Goal: Information Seeking & Learning: Check status

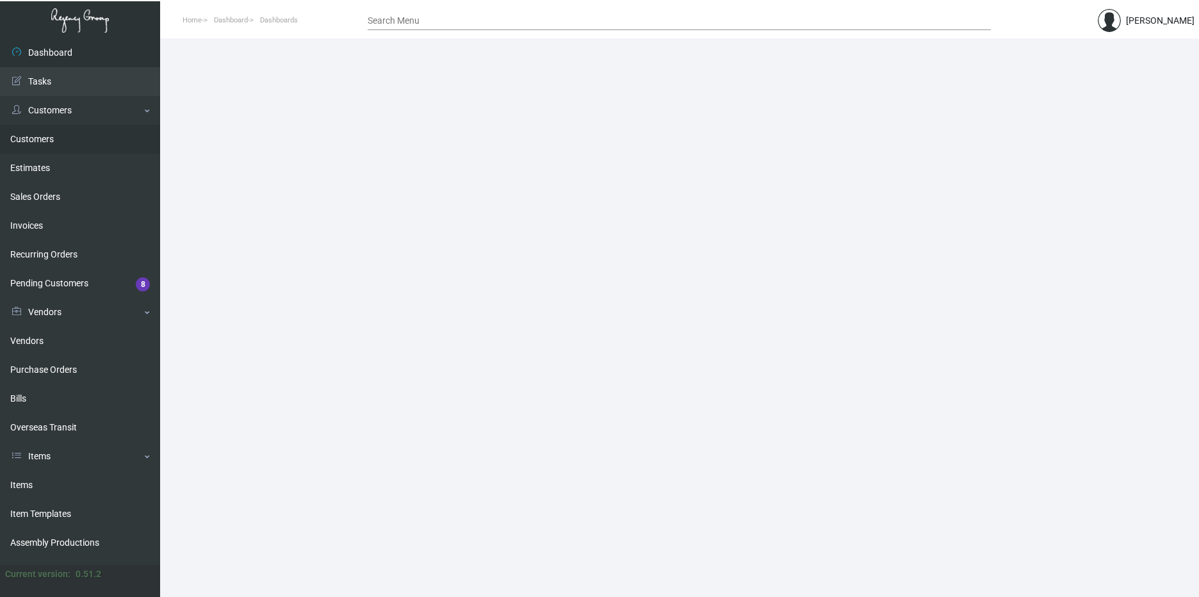
click at [77, 150] on link "Customers" at bounding box center [80, 139] width 160 height 29
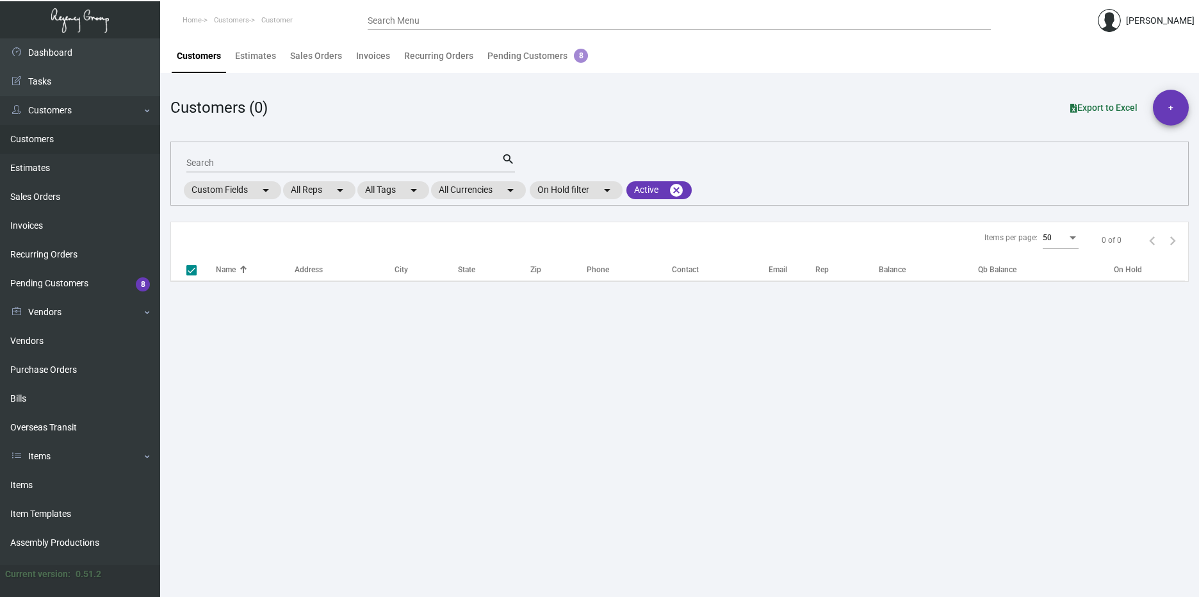
checkbox input "false"
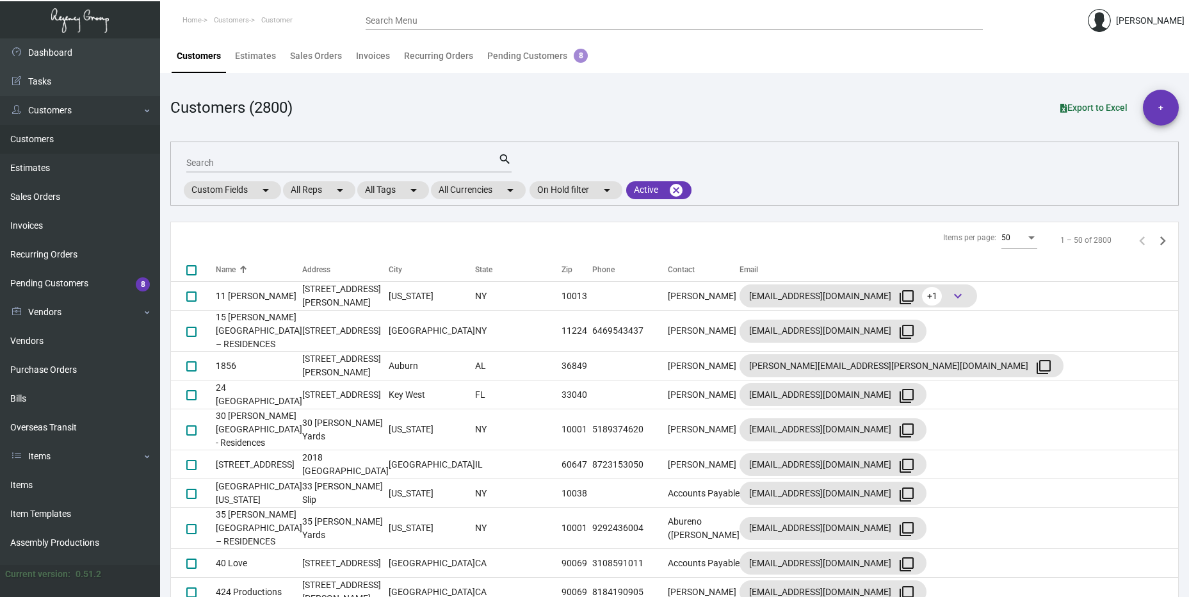
click at [258, 163] on input "Search" at bounding box center [342, 163] width 312 height 10
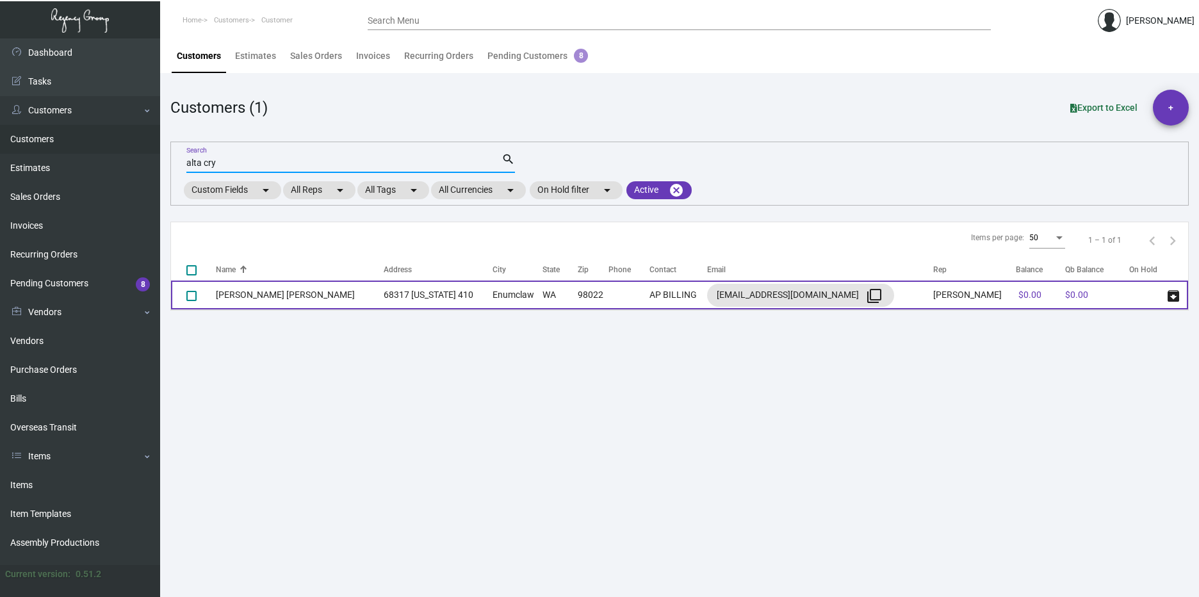
type input "alta cry"
click at [407, 299] on td "68317 [US_STATE] 410" at bounding box center [438, 294] width 108 height 29
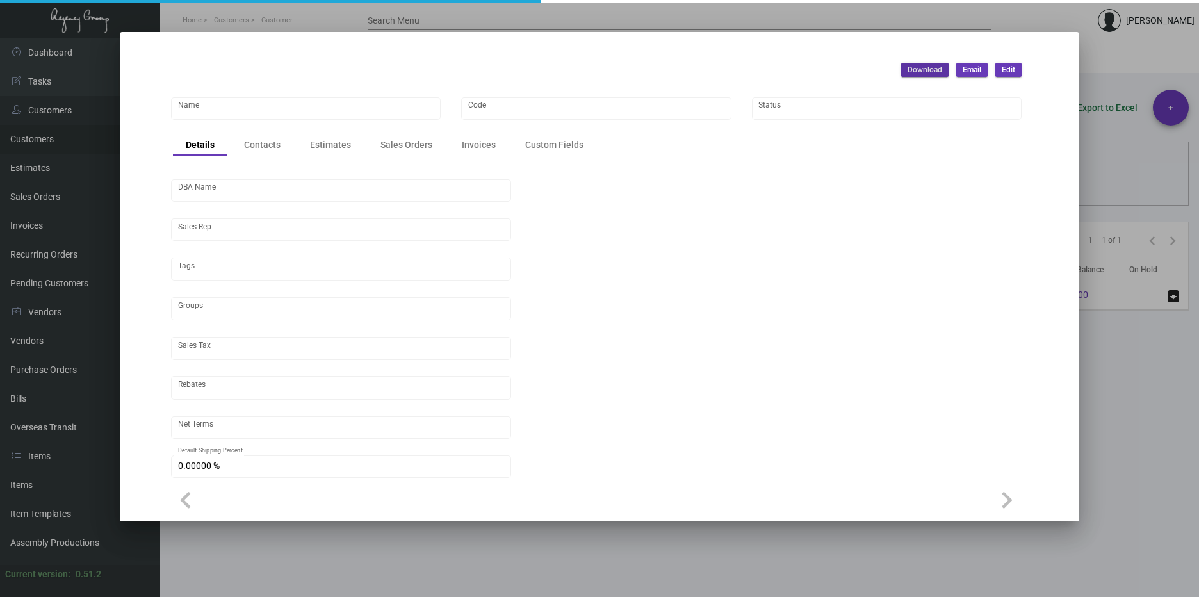
type input "[PERSON_NAME] [PERSON_NAME]"
type input "LAC23"
type input "[PERSON_NAME] [PERSON_NAME]"
type input "[PERSON_NAME]"
type input "Out of State"
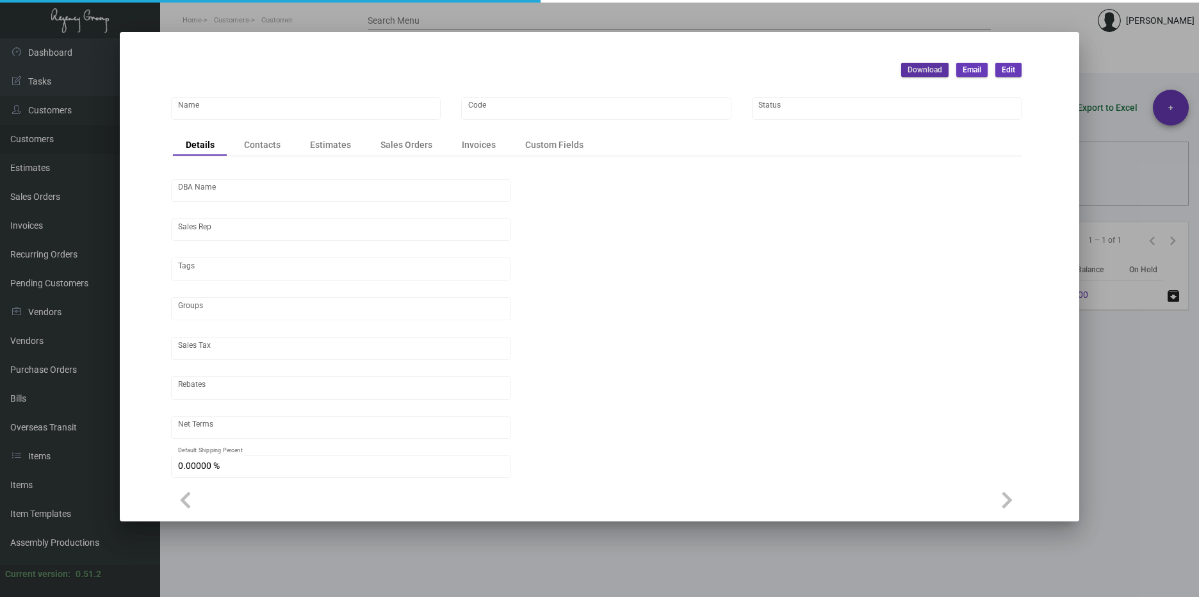
type input "Net 30"
type input "United States Dollar $"
type input "$ 0.00"
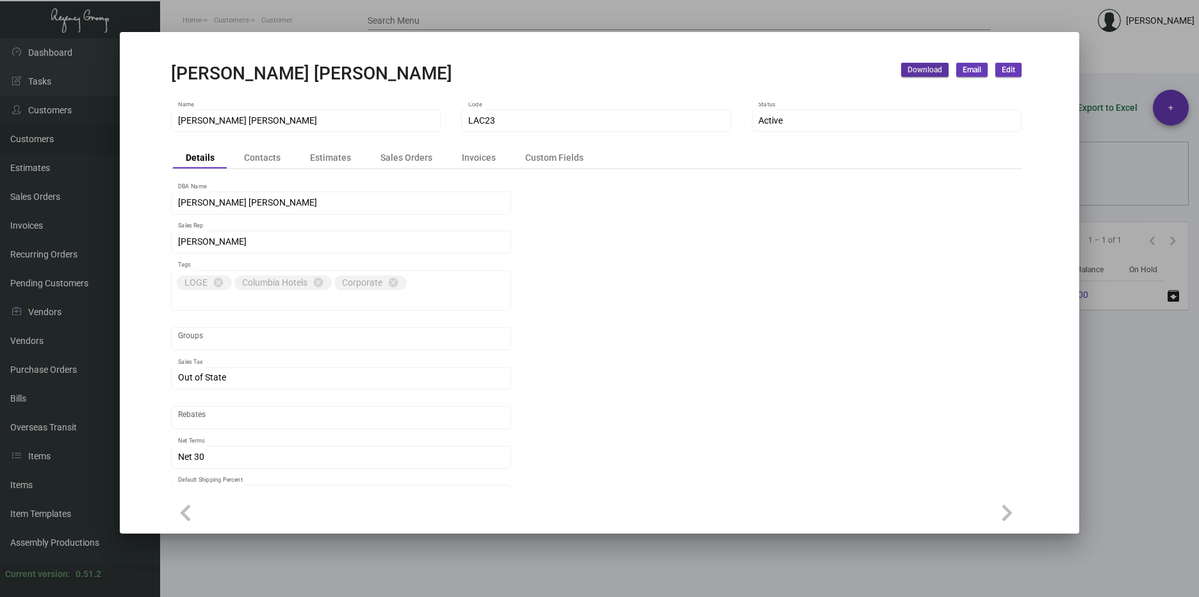
click at [490, 147] on div "Details Contacts Estimates Sales Orders Invoices Custom Fields" at bounding box center [596, 158] width 850 height 22
click at [485, 152] on div "Invoices" at bounding box center [479, 156] width 34 height 13
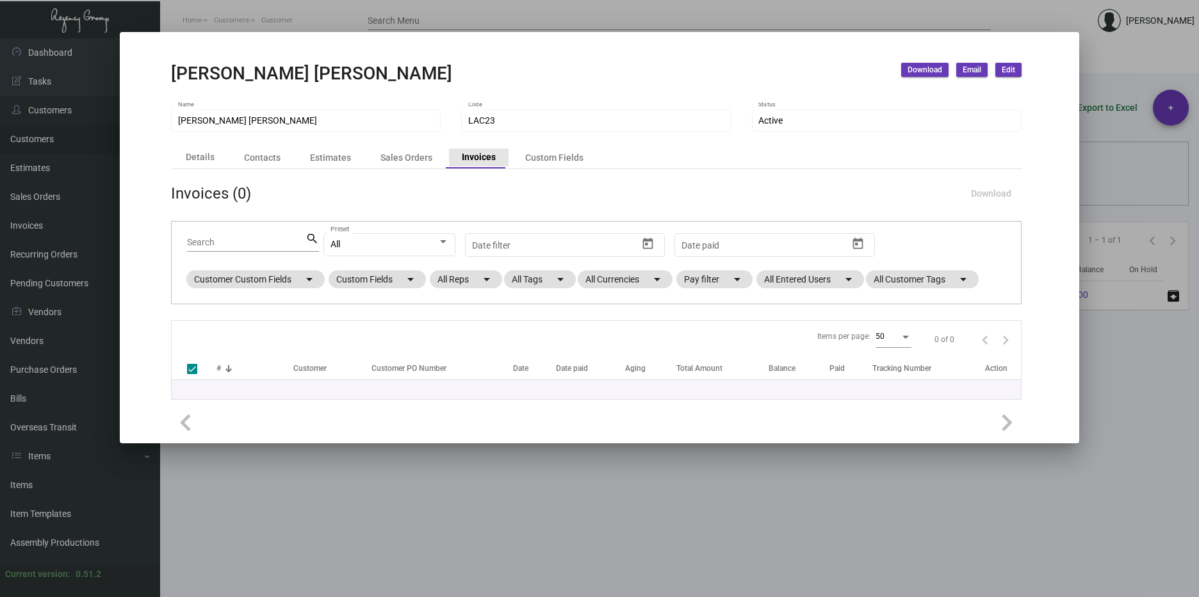
checkbox input "false"
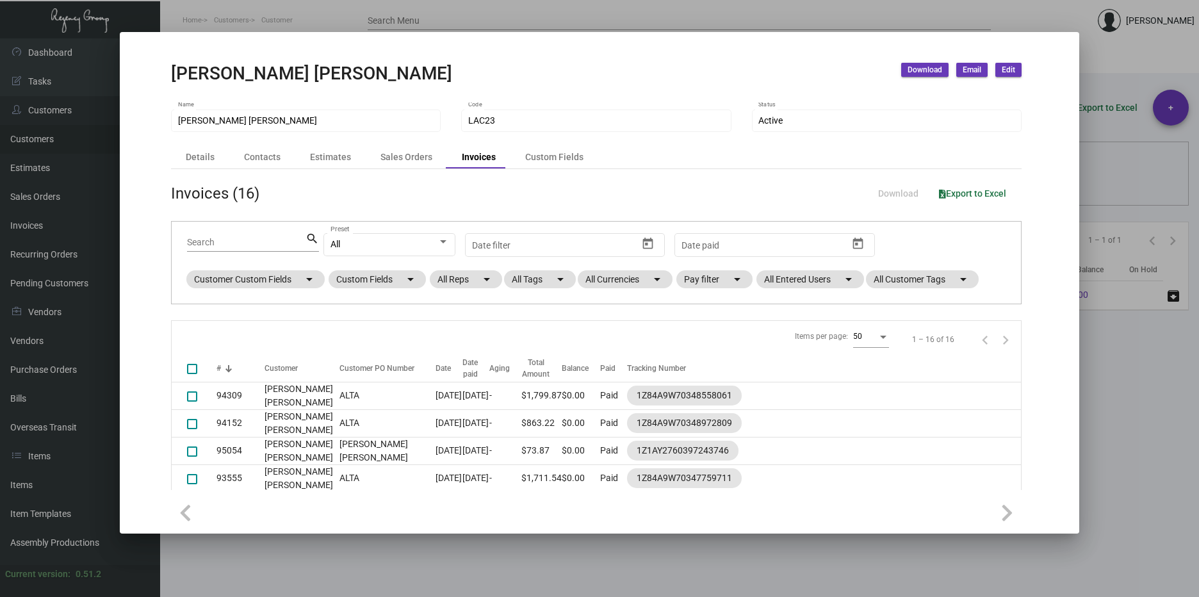
scroll to position [128, 0]
